Goal: Complete application form: Complete application form

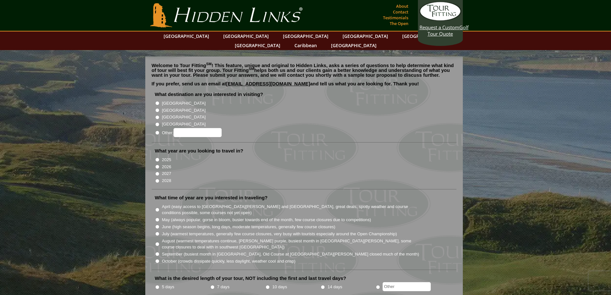
click at [158, 101] on input "[GEOGRAPHIC_DATA]" at bounding box center [157, 103] width 4 height 4
radio input "true"
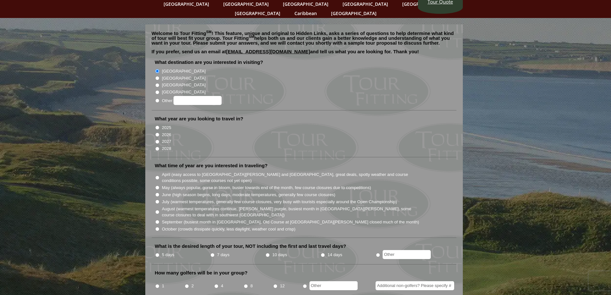
click at [157, 132] on input "2026" at bounding box center [157, 134] width 4 height 4
radio input "true"
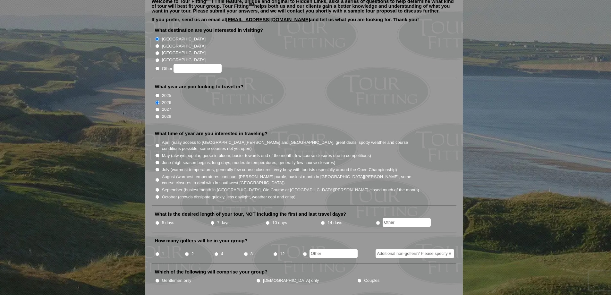
click at [157, 153] on input "May (always popular, gorse in bloom, busier towards end of the month, few cours…" at bounding box center [157, 155] width 4 height 4
radio input "true"
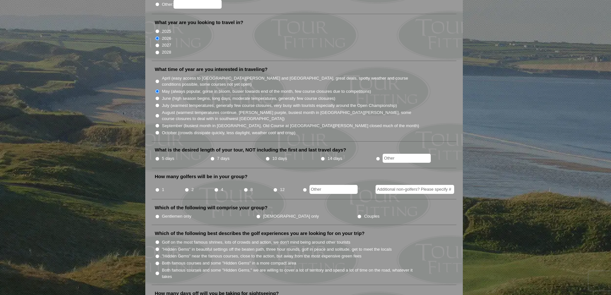
click at [157, 157] on input "5 days" at bounding box center [157, 159] width 4 height 4
radio input "true"
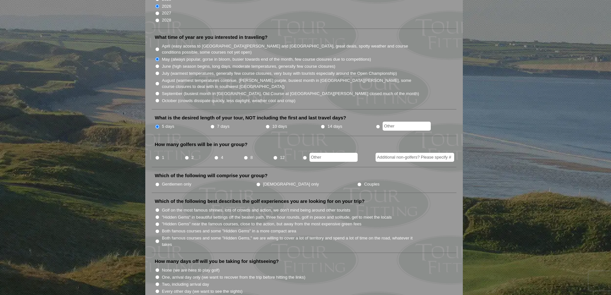
click at [275, 156] on input "12" at bounding box center [275, 158] width 4 height 4
radio input "true"
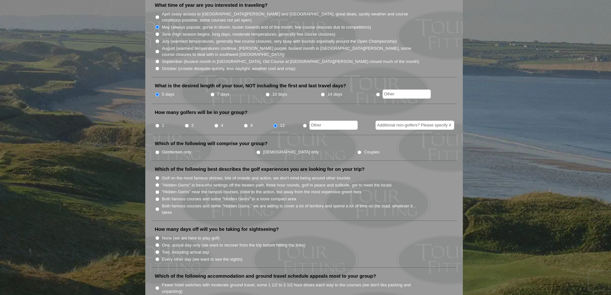
click at [172, 149] on label "Gentlemen only" at bounding box center [177, 152] width 30 height 6
click at [159, 150] on input "Gentlemen only" at bounding box center [157, 152] width 4 height 4
radio input "true"
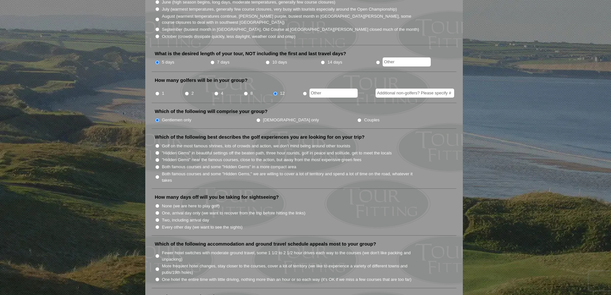
click at [157, 165] on input "Both famous courses and some "Hidden Gems" in a more compact area" at bounding box center [157, 167] width 4 height 4
radio input "true"
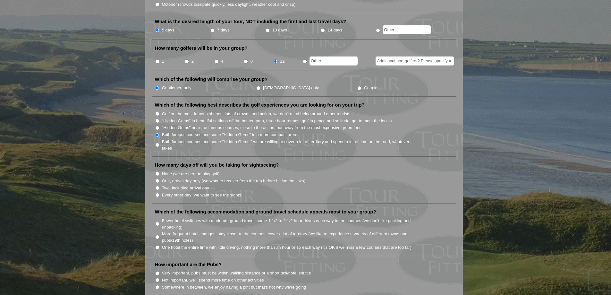
click at [156, 172] on input "None (we are here to play golf)" at bounding box center [157, 174] width 4 height 4
radio input "true"
click at [157, 179] on input "One, arrival day only (we want to recover from the trip before hitting the link…" at bounding box center [157, 181] width 4 height 4
radio input "true"
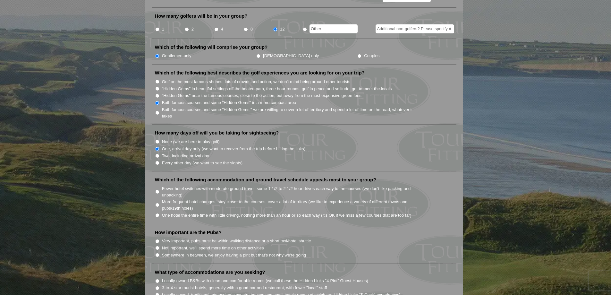
scroll to position [321, 0]
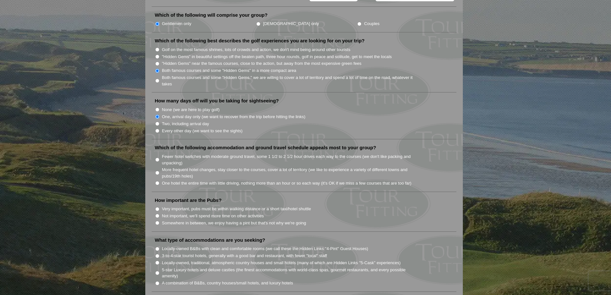
click at [158, 181] on input "One hotel the entire time with little driving, nothing more than an hour or so …" at bounding box center [157, 183] width 4 height 4
radio input "true"
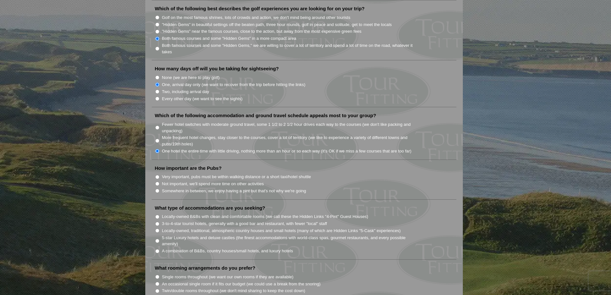
click at [157, 175] on input "Very important, pubs must be within walking distance or a short taxi/hotel shut…" at bounding box center [157, 177] width 4 height 4
radio input "true"
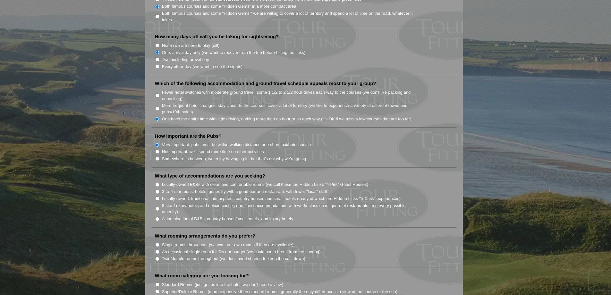
click at [157, 183] on input "Locally-owned B&Bs with clean and comfortable rooms (we call these the Hidden L…" at bounding box center [157, 185] width 4 height 4
radio input "true"
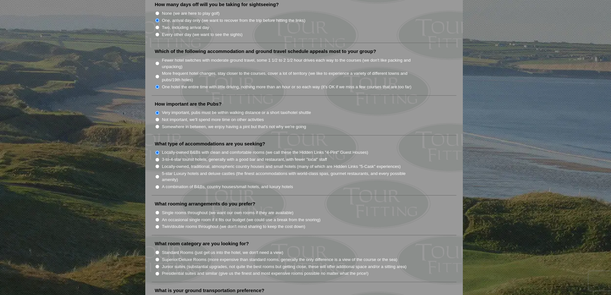
click at [156, 185] on input "A combination of B&Bs, country houses/small hotels, and luxury hotels" at bounding box center [157, 187] width 4 height 4
radio input "true"
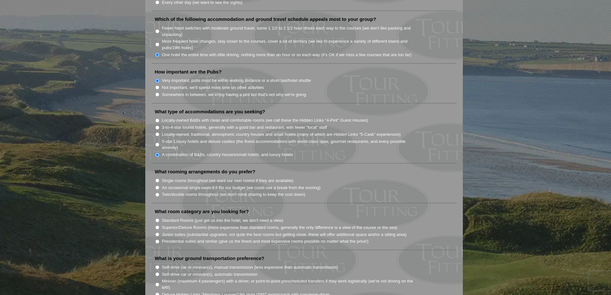
click at [157, 192] on input "Twin/double rooms throughout (we don't mind sharing to keep the cost down)" at bounding box center [157, 194] width 4 height 4
radio input "true"
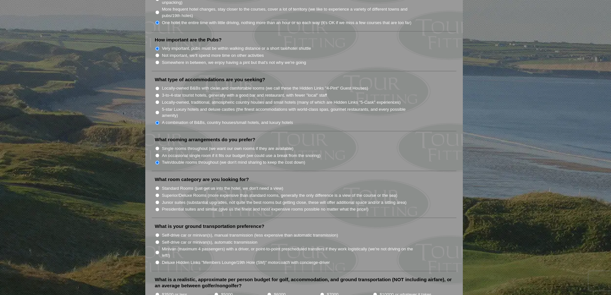
click at [157, 186] on input "Standard Rooms (just get us into the hotel, we don't need a view)" at bounding box center [157, 188] width 4 height 4
radio input "true"
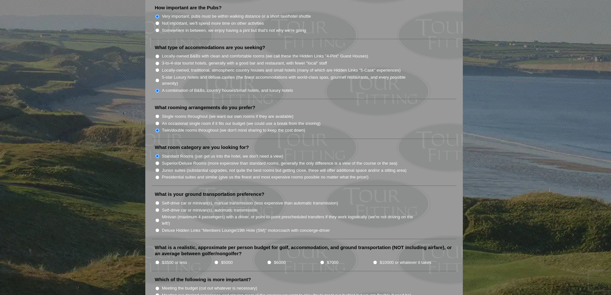
scroll to position [545, 0]
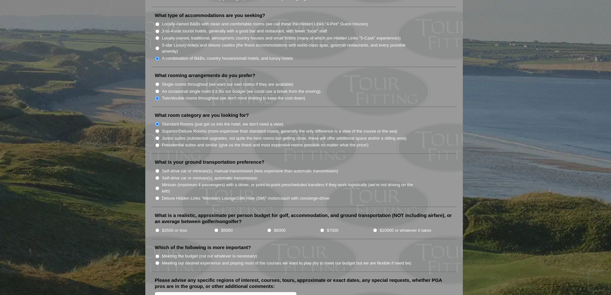
drag, startPoint x: 157, startPoint y: 169, endPoint x: 226, endPoint y: 181, distance: 70.0
click at [226, 182] on label "Minivan (maximum 4 passengers) with a driver, or point-to-point prescheduled tr…" at bounding box center [291, 188] width 258 height 13
click at [159, 186] on input "Minivan (maximum 4 passengers) with a driver, or point-to-point prescheduled tr…" at bounding box center [157, 188] width 4 height 4
radio input "true"
click at [159, 176] on input "Self-drive car or minivan(s), automatic transmission" at bounding box center [157, 178] width 4 height 4
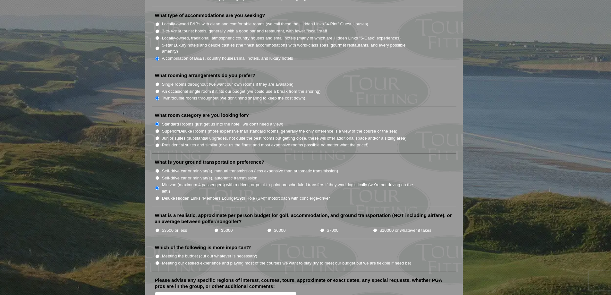
radio input "true"
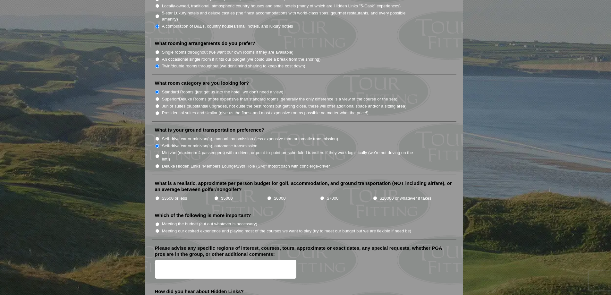
drag, startPoint x: 157, startPoint y: 147, endPoint x: 166, endPoint y: 145, distance: 9.6
click at [159, 149] on li "Minivan (maximum 4 passengers) with a driver, or point-to-point prescheduled tr…" at bounding box center [306, 155] width 303 height 13
click at [156, 154] on input "Minivan (maximum 4 passengers) with a driver, or point-to-point prescheduled tr…" at bounding box center [157, 156] width 4 height 4
radio input "true"
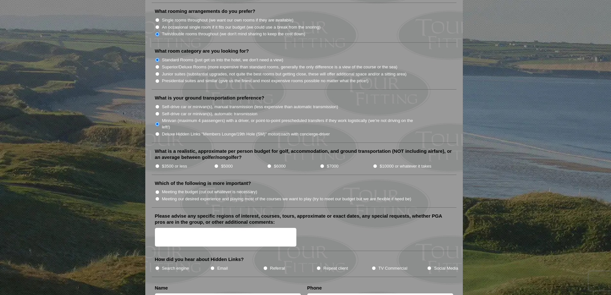
click at [158, 164] on input "$3500 or less" at bounding box center [157, 166] width 4 height 4
radio input "true"
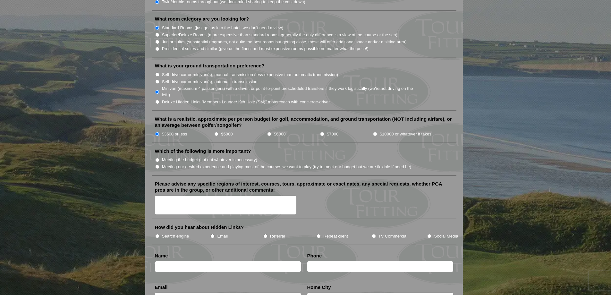
click at [155, 158] on input "Meeting the budget (cut out whatever is necessary)" at bounding box center [157, 160] width 4 height 4
radio input "true"
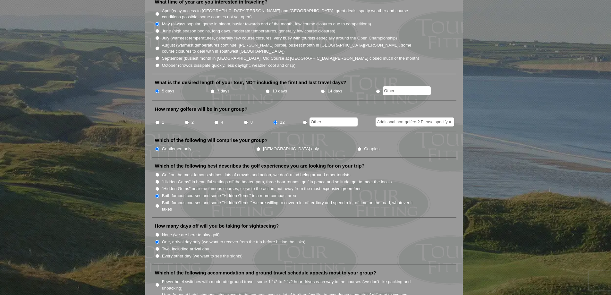
scroll to position [0, 0]
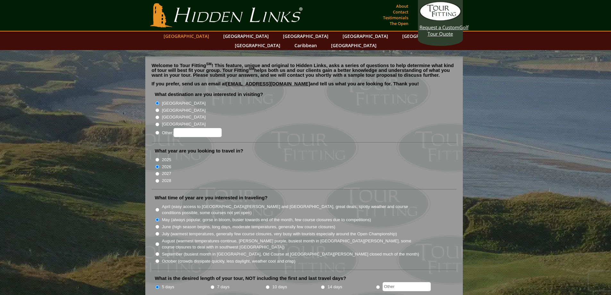
click at [207, 36] on link "[GEOGRAPHIC_DATA]" at bounding box center [186, 35] width 52 height 9
